Goal: Information Seeking & Learning: Learn about a topic

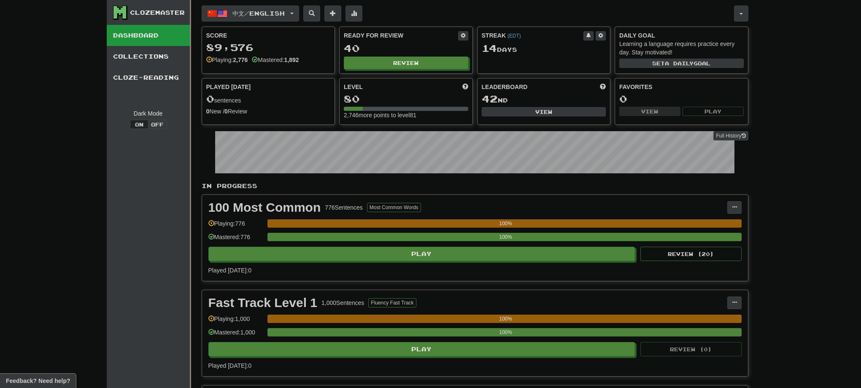
scroll to position [202, 0]
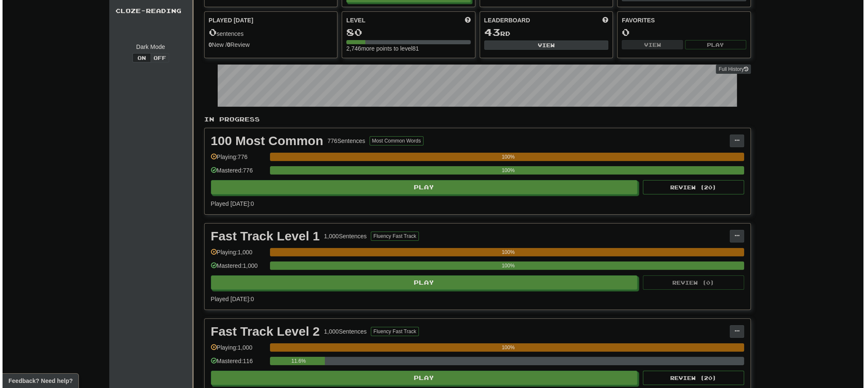
scroll to position [270, 0]
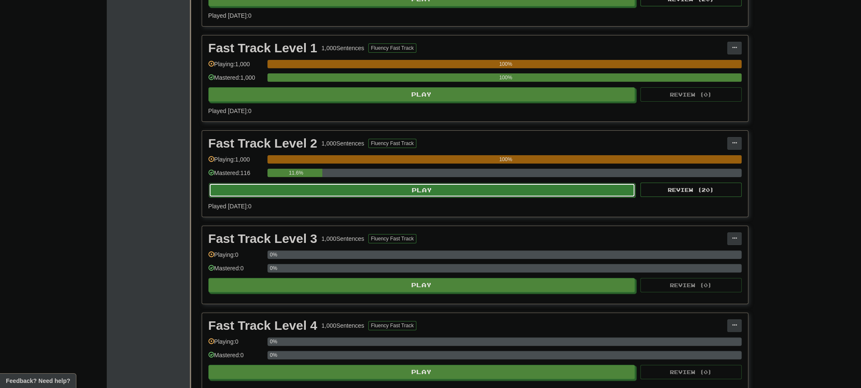
click at [402, 187] on button "Play" at bounding box center [422, 190] width 427 height 14
select select "**"
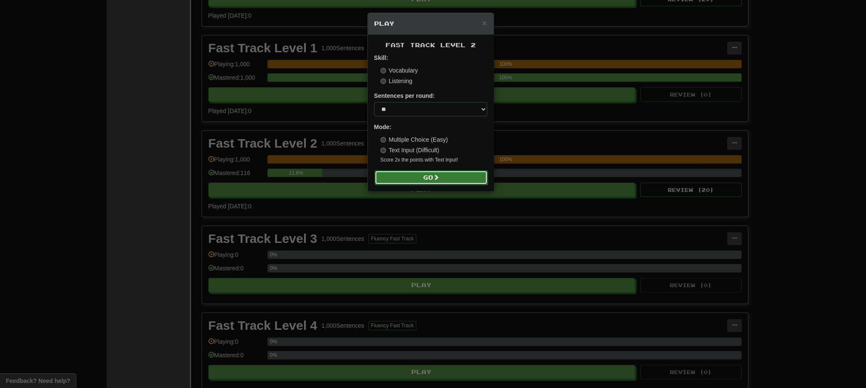
click at [452, 177] on button "Go" at bounding box center [431, 177] width 113 height 14
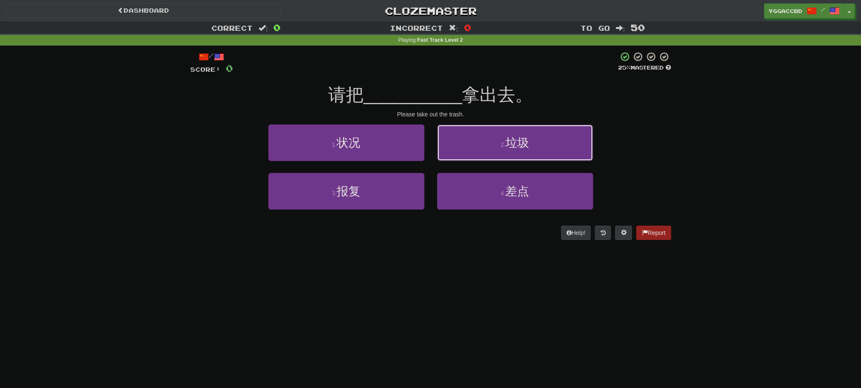
click at [558, 149] on button "2 . 垃圾" at bounding box center [515, 142] width 156 height 37
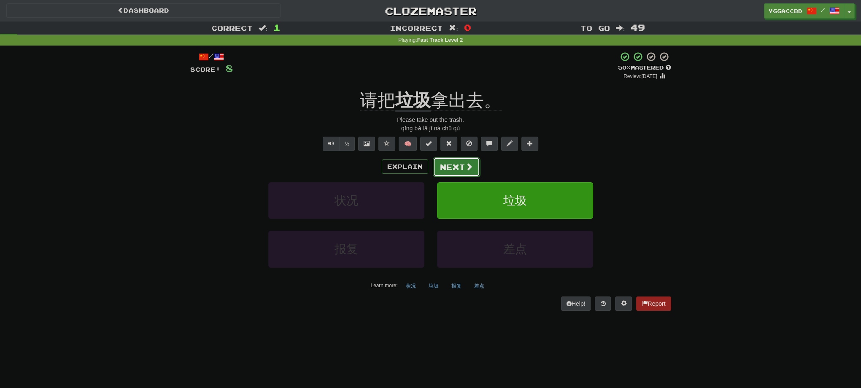
click at [455, 169] on button "Next" at bounding box center [456, 166] width 47 height 19
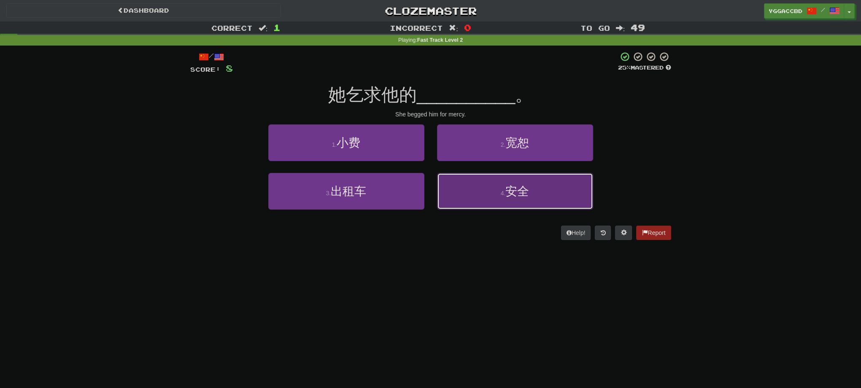
click at [540, 202] on button "4 . 安全" at bounding box center [515, 191] width 156 height 37
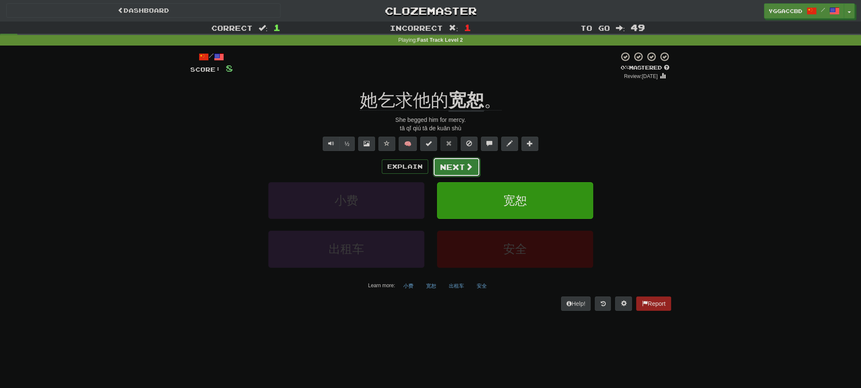
click at [442, 170] on button "Next" at bounding box center [456, 166] width 47 height 19
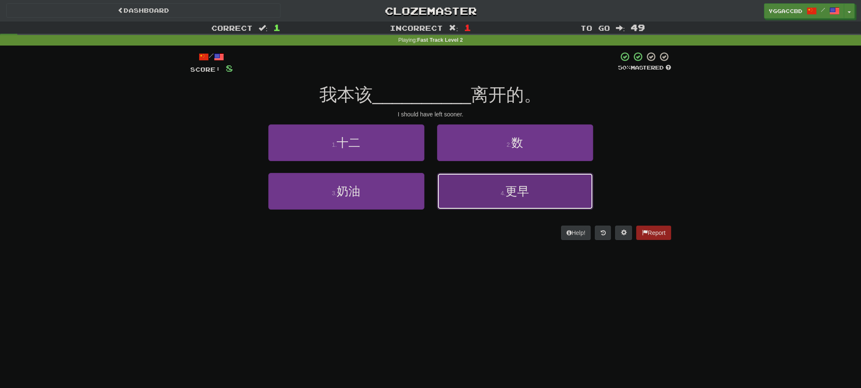
click at [548, 191] on button "4 . 更早" at bounding box center [515, 191] width 156 height 37
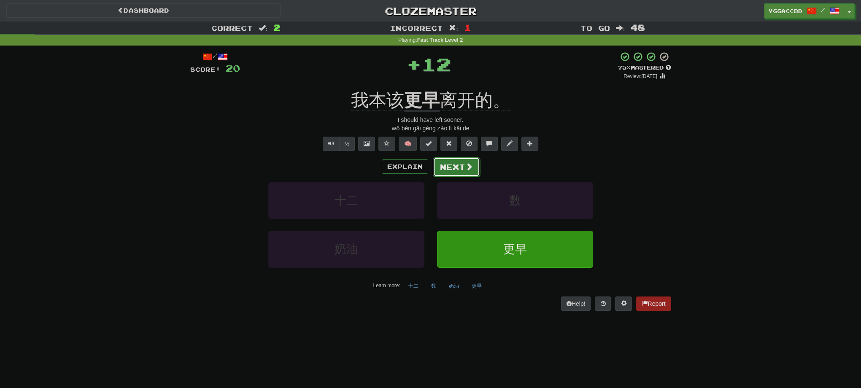
click at [463, 164] on button "Next" at bounding box center [456, 166] width 47 height 19
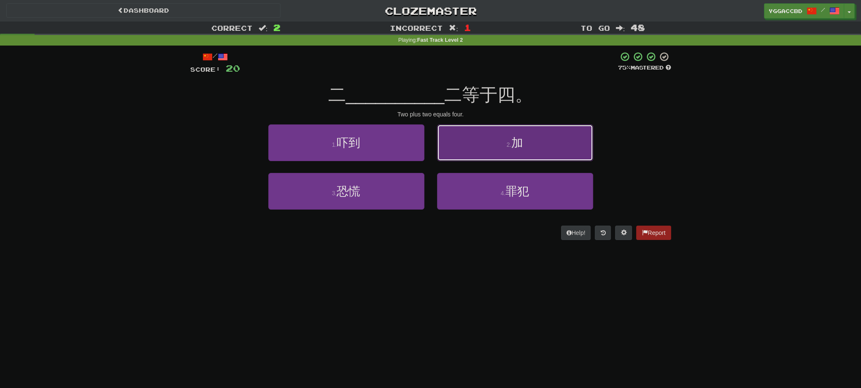
click at [512, 146] on span "加" at bounding box center [517, 142] width 12 height 13
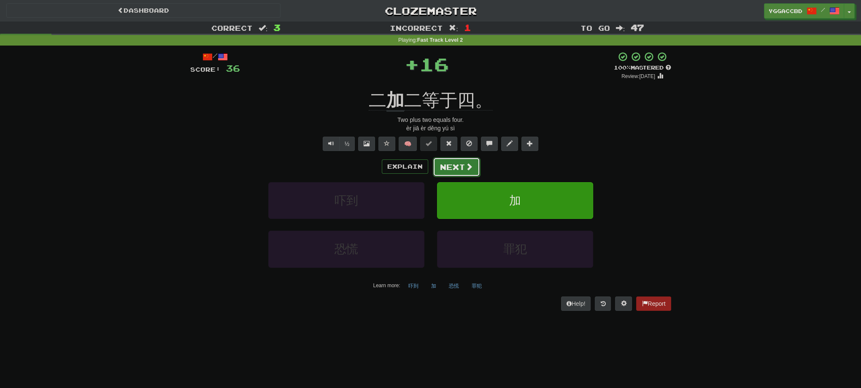
click at [461, 167] on button "Next" at bounding box center [456, 166] width 47 height 19
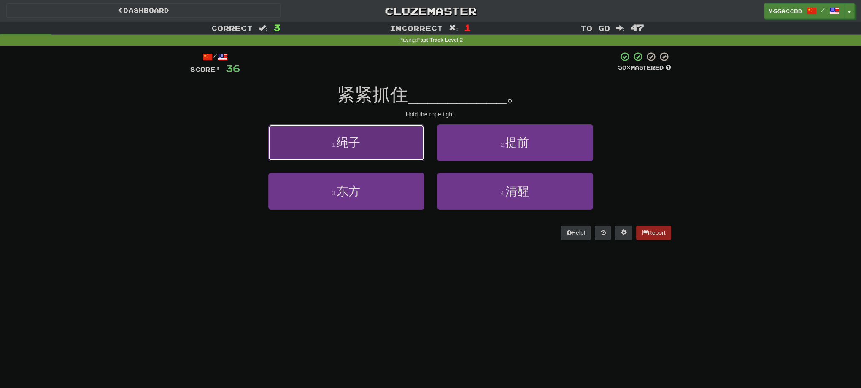
click at [368, 149] on button "1 . 绳子" at bounding box center [346, 142] width 156 height 37
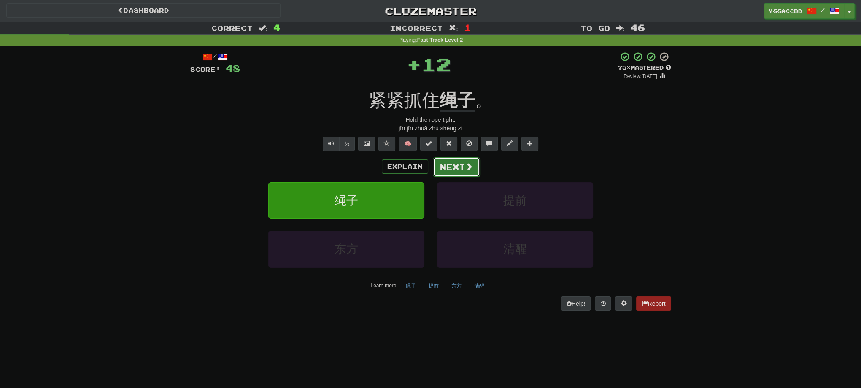
click at [457, 166] on button "Next" at bounding box center [456, 166] width 47 height 19
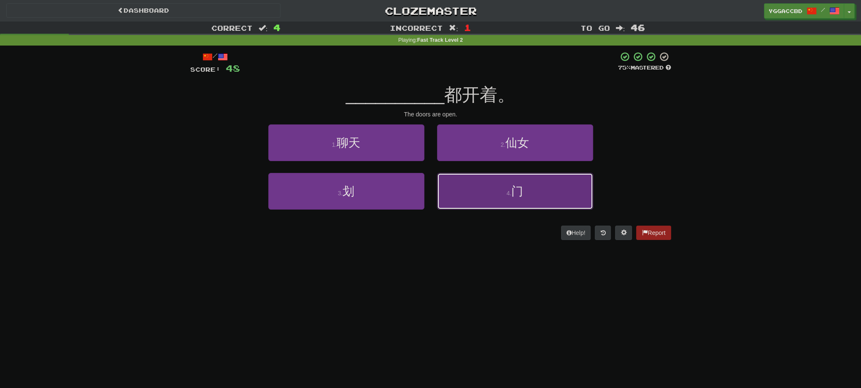
click at [500, 197] on button "4 . 门" at bounding box center [515, 191] width 156 height 37
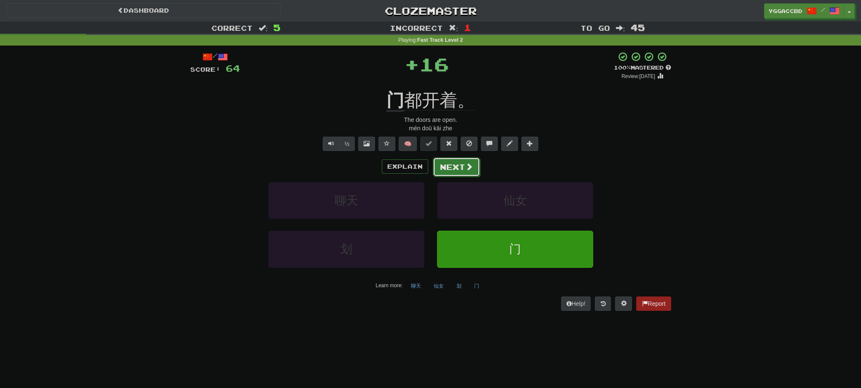
click at [467, 172] on button "Next" at bounding box center [456, 166] width 47 height 19
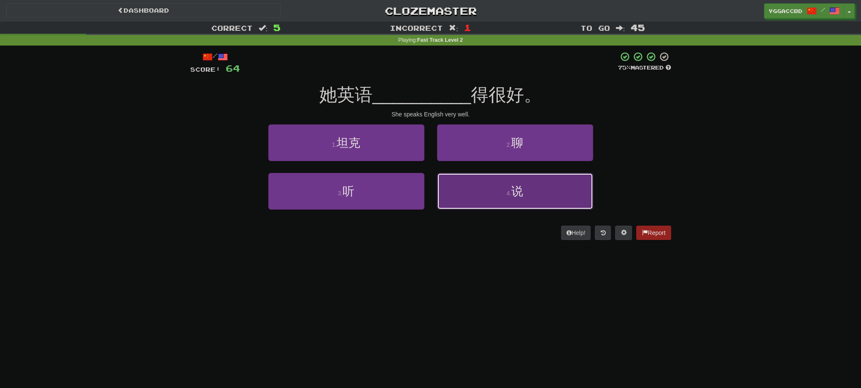
click at [548, 201] on button "4 . 说" at bounding box center [515, 191] width 156 height 37
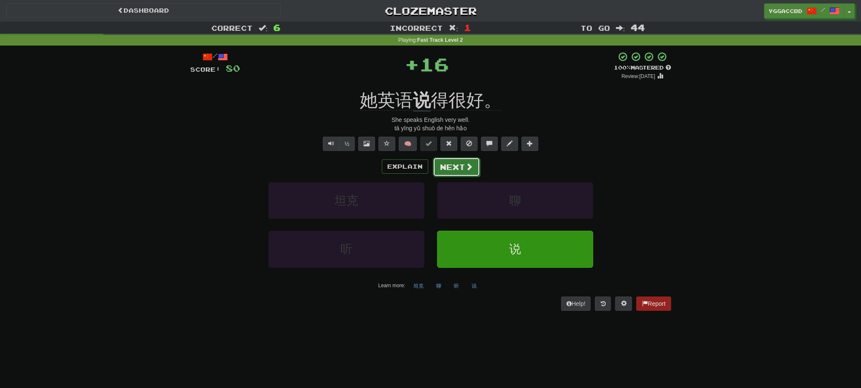
click at [465, 171] on button "Next" at bounding box center [456, 166] width 47 height 19
